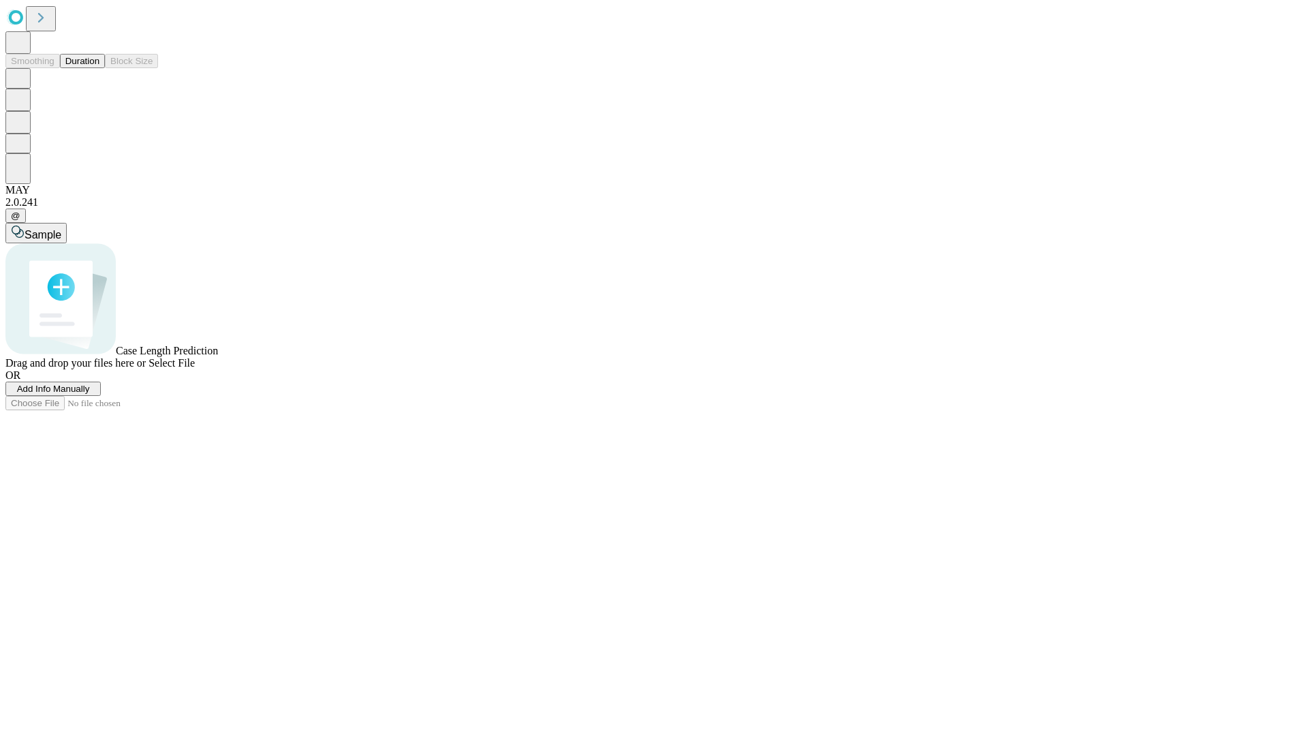
click at [99, 68] on button "Duration" at bounding box center [82, 61] width 45 height 14
click at [195, 369] on span "Select File" at bounding box center [172, 363] width 46 height 12
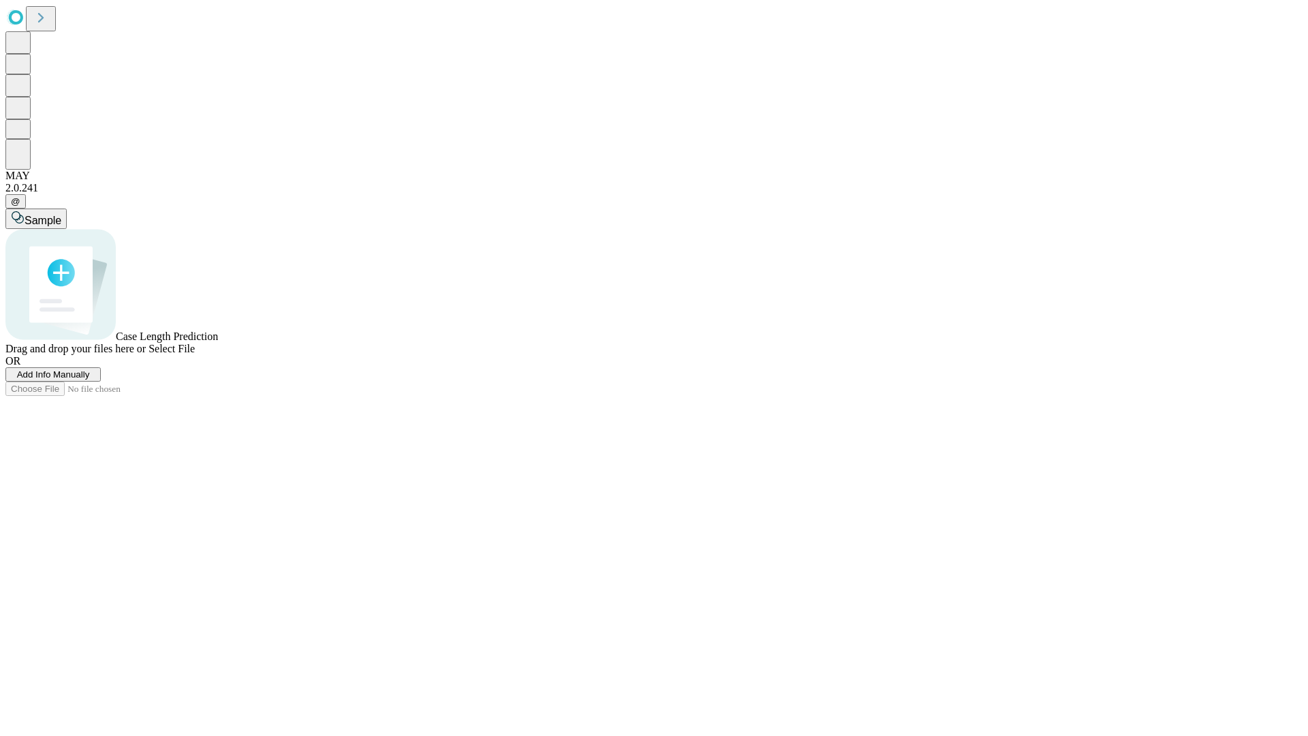
click at [195, 354] on span "Select File" at bounding box center [172, 349] width 46 height 12
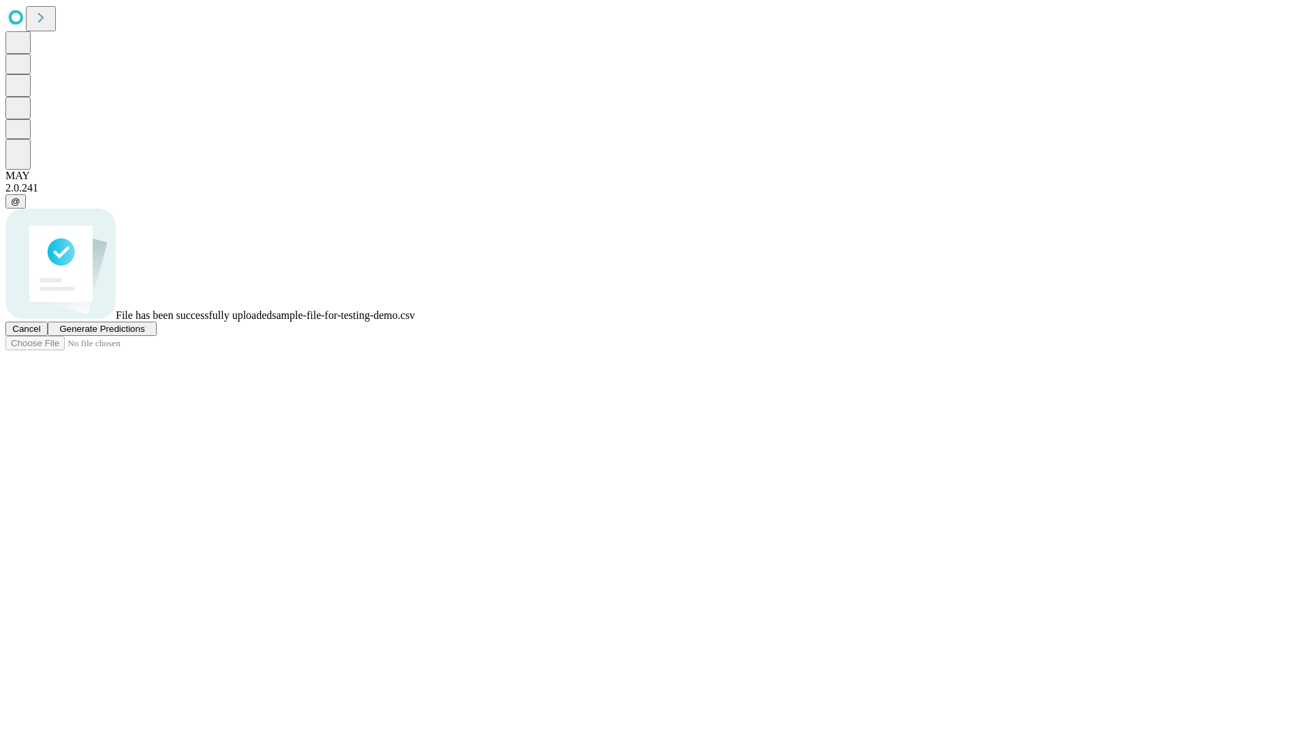
click at [144, 334] on span "Generate Predictions" at bounding box center [101, 329] width 85 height 10
